Goal: Information Seeking & Learning: Learn about a topic

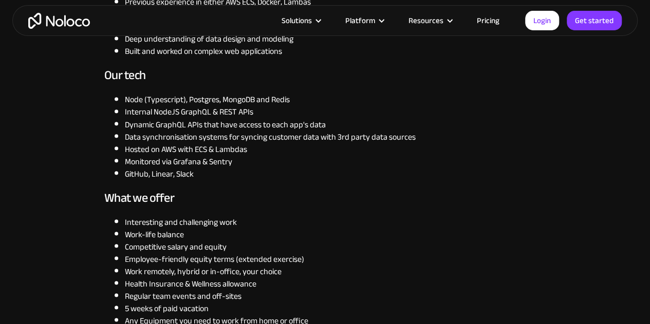
scroll to position [925, 0]
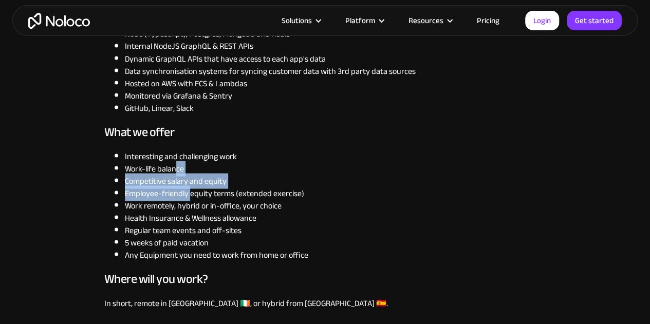
drag, startPoint x: 176, startPoint y: 166, endPoint x: 191, endPoint y: 193, distance: 29.9
click at [191, 193] on ul "Interesting and challenging work Work-life balance Competitive salary and equit…" at bounding box center [325, 205] width 442 height 111
click at [173, 182] on li "Competitive salary and equity" at bounding box center [335, 181] width 421 height 12
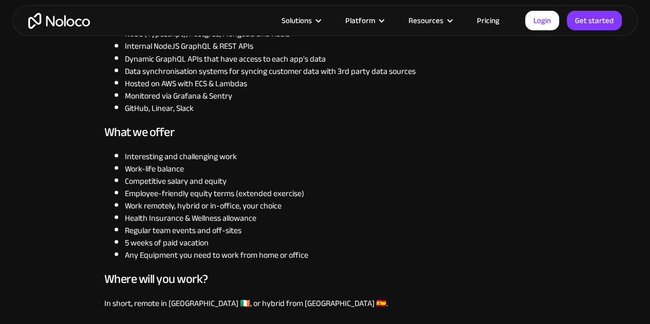
click at [208, 231] on li "Regular team events and off-sites" at bounding box center [335, 230] width 421 height 12
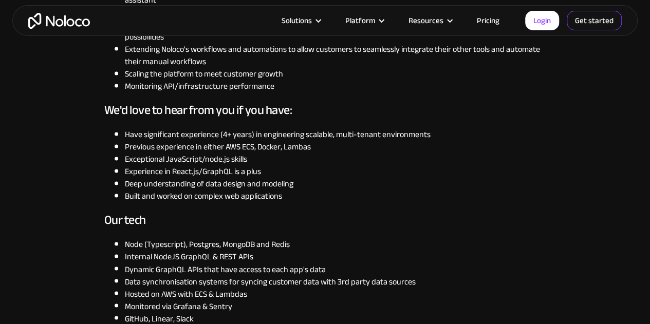
scroll to position [668, 0]
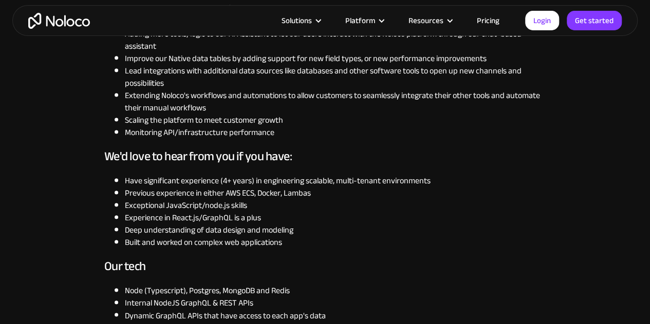
click at [488, 21] on link "Pricing" at bounding box center [488, 20] width 48 height 13
